Goal: Task Accomplishment & Management: Use online tool/utility

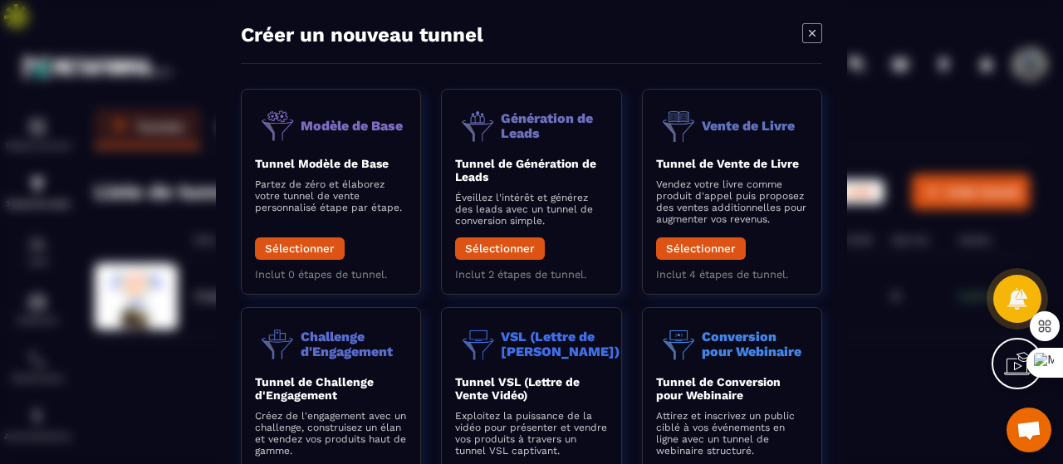
scroll to position [14, 0]
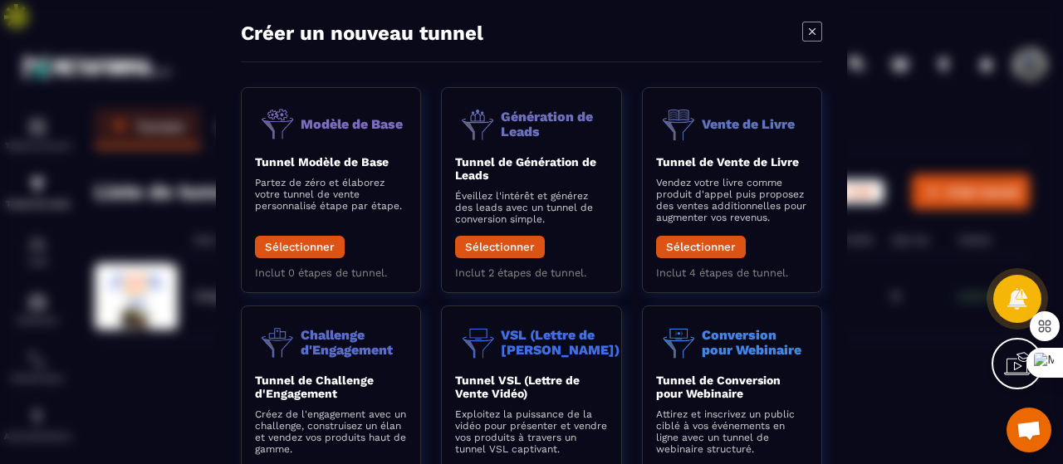
click at [808, 25] on icon "Modal window" at bounding box center [812, 32] width 20 height 20
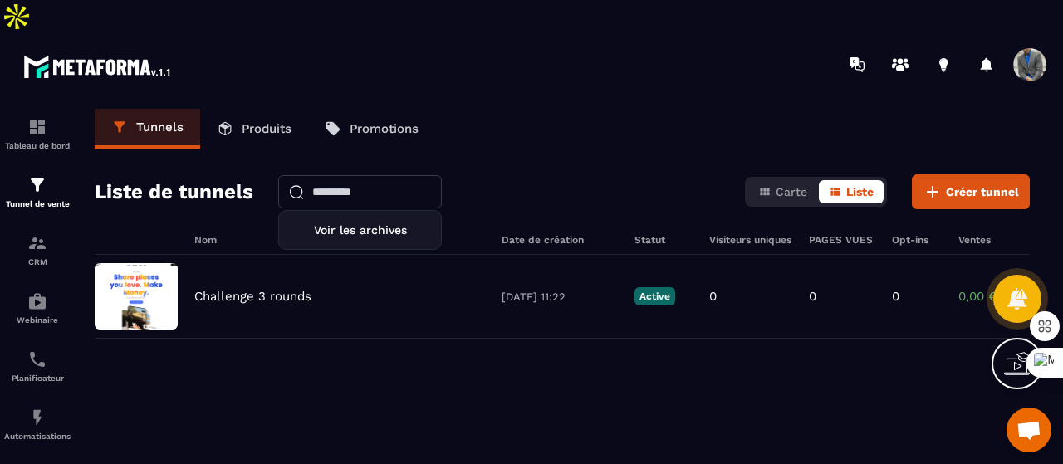
click at [337, 175] on input "text" at bounding box center [360, 191] width 164 height 33
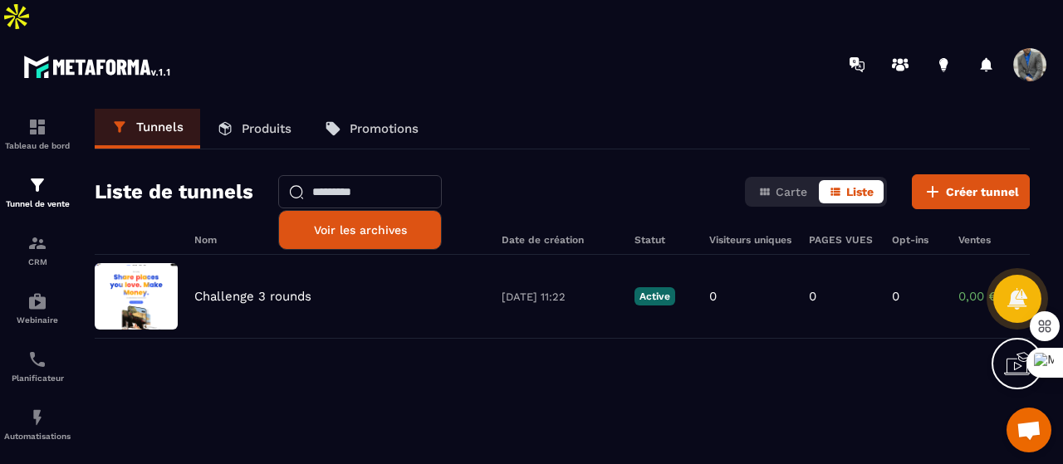
click at [340, 210] on div "Voir les archives" at bounding box center [360, 230] width 164 height 40
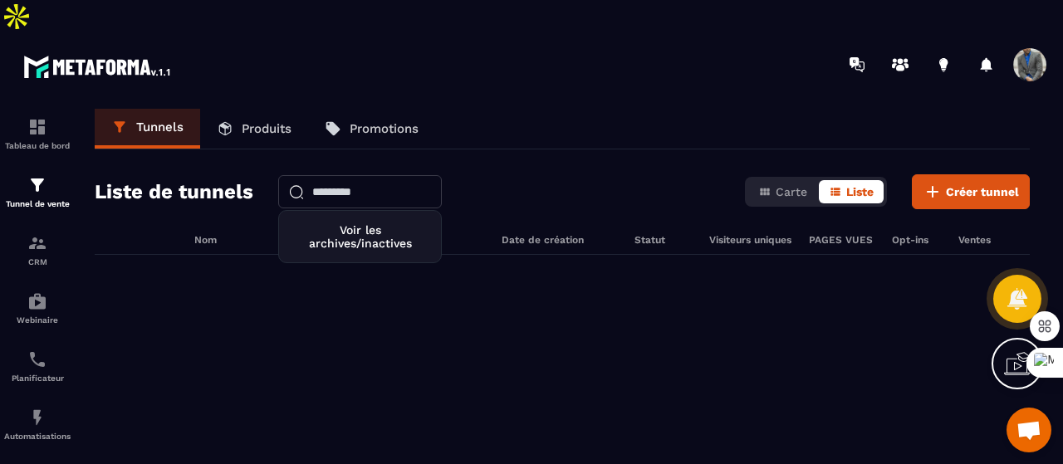
click at [334, 175] on input "text" at bounding box center [360, 191] width 164 height 33
click at [925, 182] on icon at bounding box center [933, 192] width 20 height 20
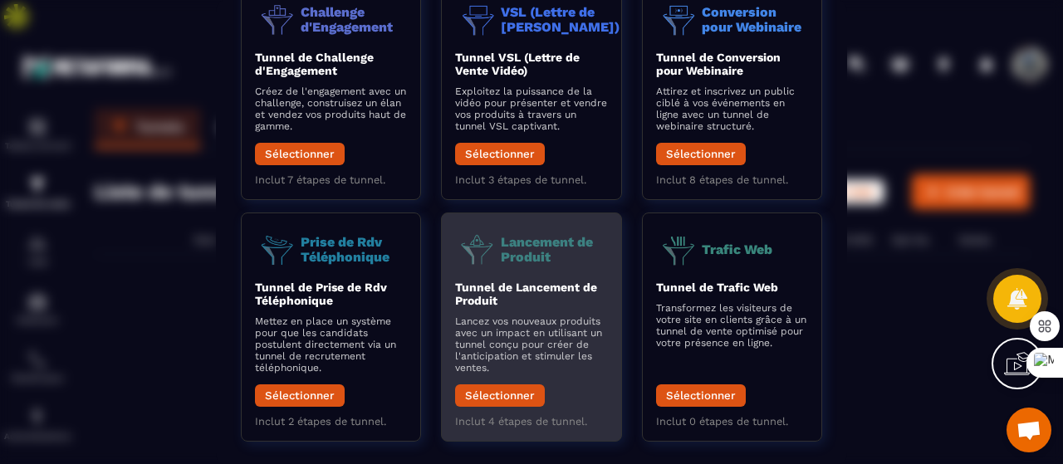
scroll to position [340, 0]
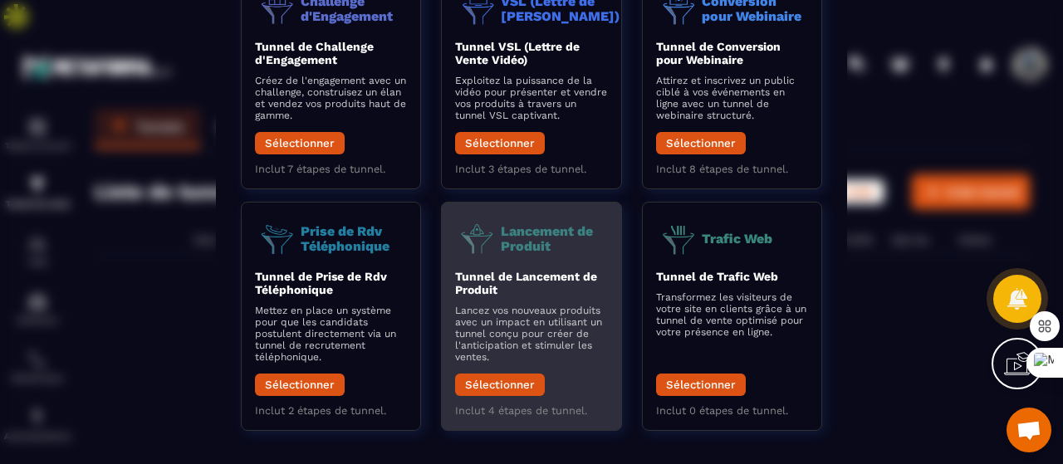
click at [502, 307] on p "Lancez vos nouveaux produits avec un impact en utilisant un tunnel conçu pour c…" at bounding box center [531, 334] width 152 height 58
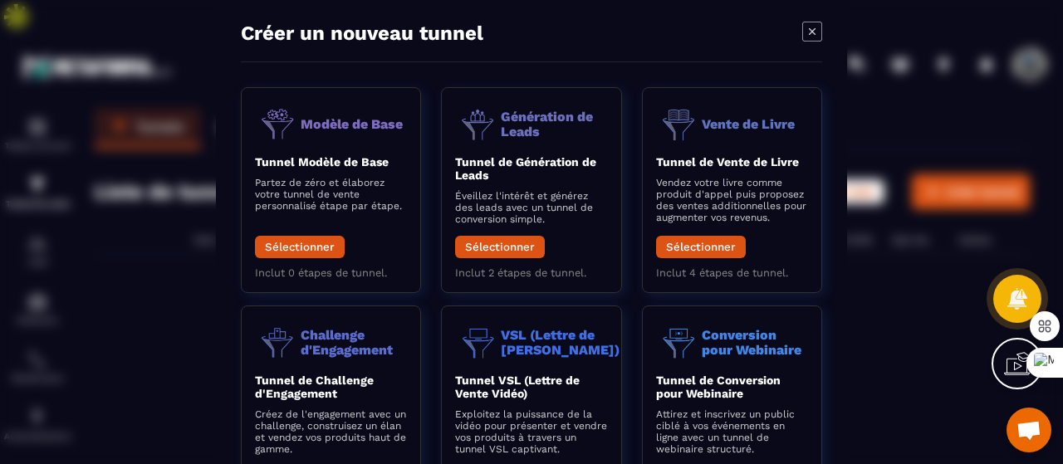
scroll to position [0, 0]
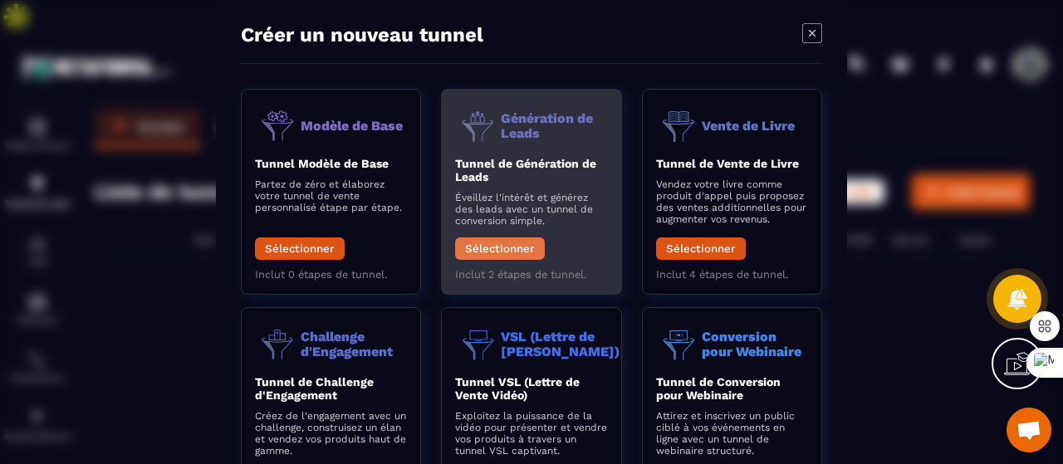
click at [496, 245] on button "Sélectionner" at bounding box center [500, 249] width 90 height 22
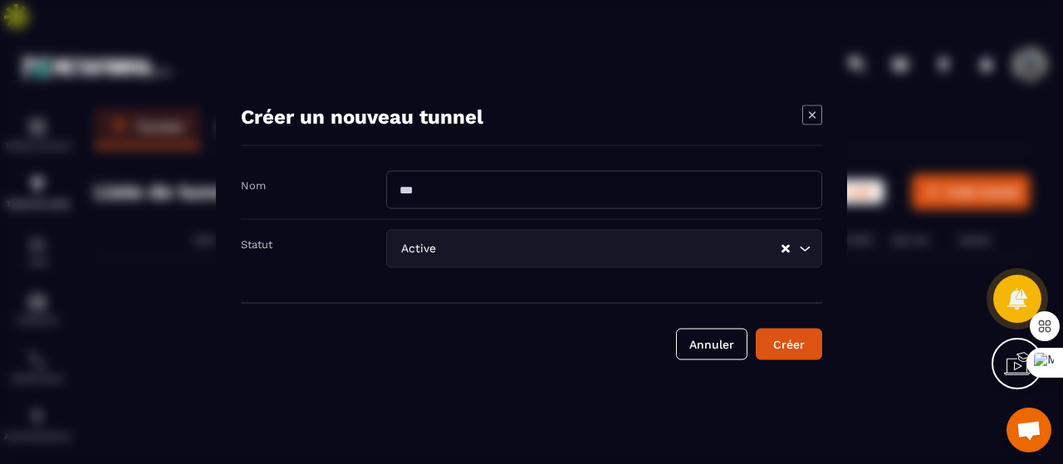
click at [434, 192] on input "Modal window" at bounding box center [604, 189] width 436 height 38
paste input "**********"
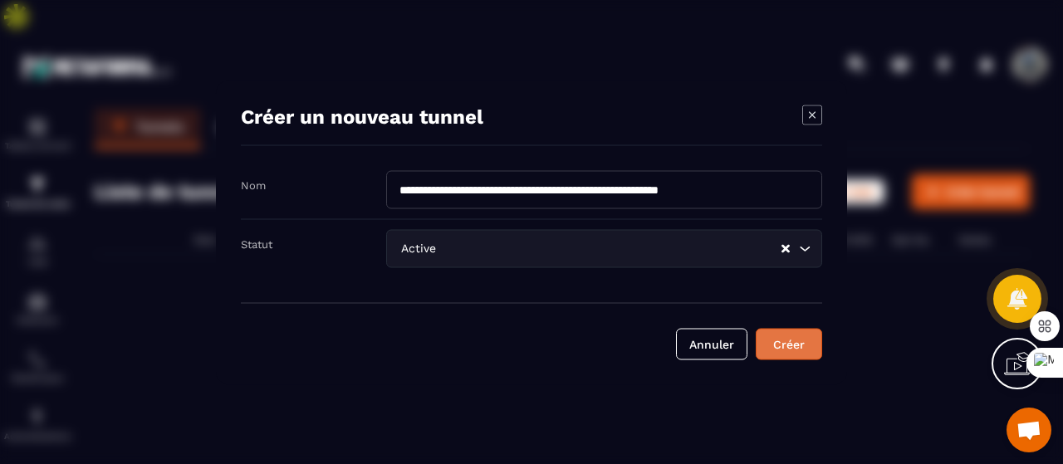
type input "**********"
click at [805, 348] on div "Créer" at bounding box center [789, 344] width 45 height 17
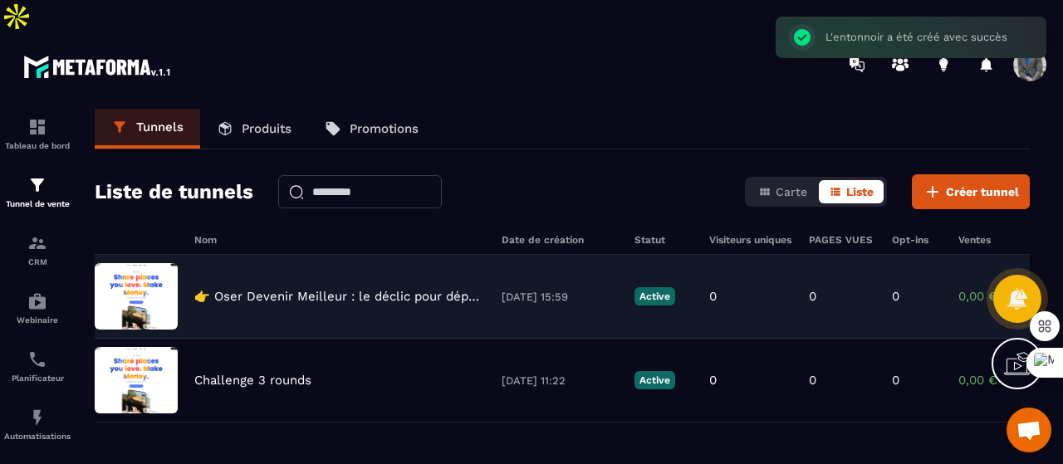
click at [356, 289] on p "👉 Oser Devenir Meilleur : le déclic pour dépasser vos limites" at bounding box center [339, 296] width 291 height 15
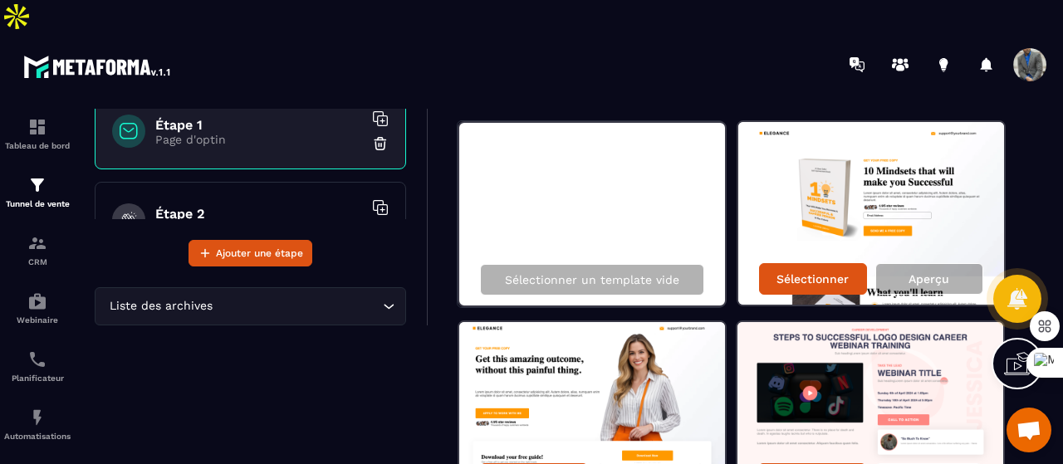
scroll to position [123, 0]
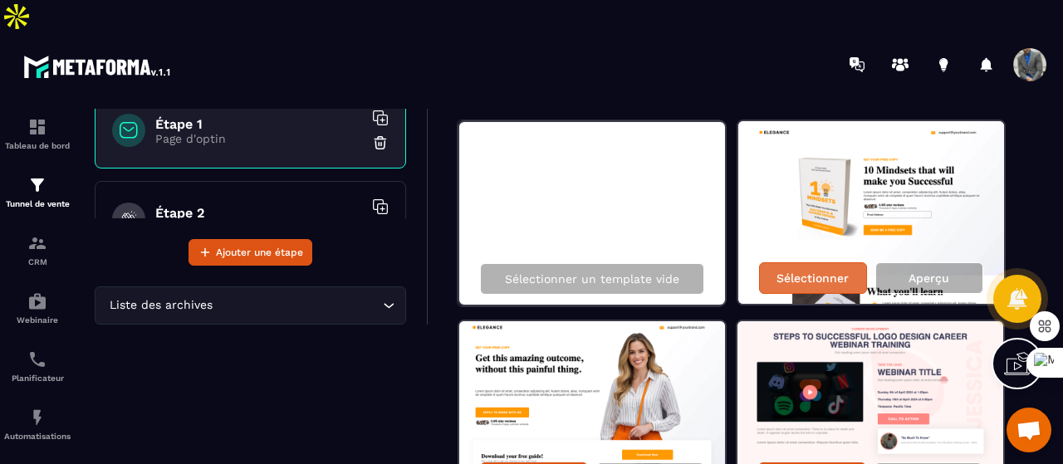
click at [806, 272] on p "Sélectionner" at bounding box center [813, 278] width 72 height 13
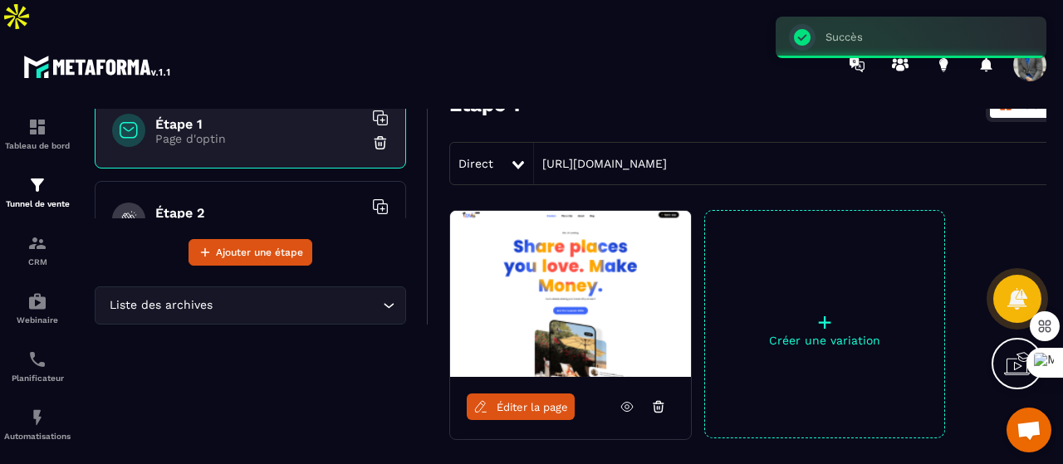
click at [512, 401] on span "Éditer la page" at bounding box center [532, 407] width 71 height 12
